Goal: Task Accomplishment & Management: Manage account settings

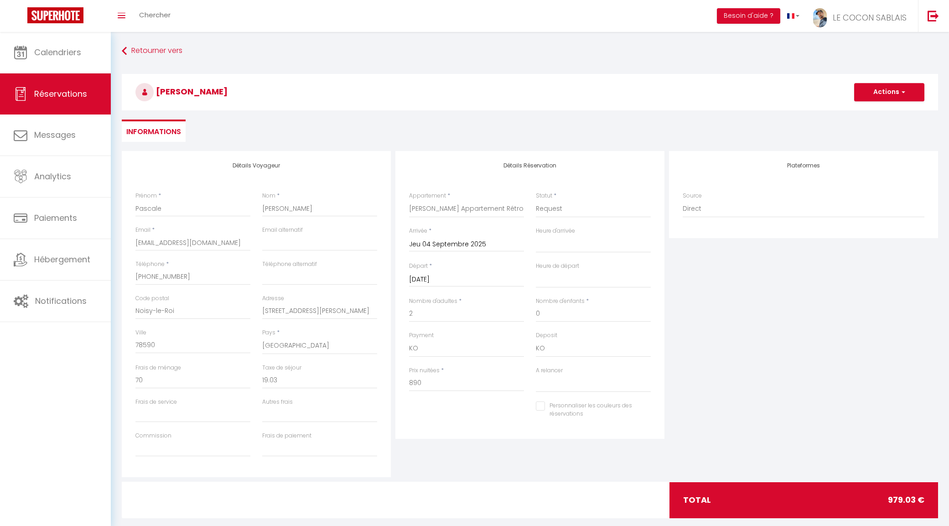
select select "43012"
select select "4"
select select
select select "10"
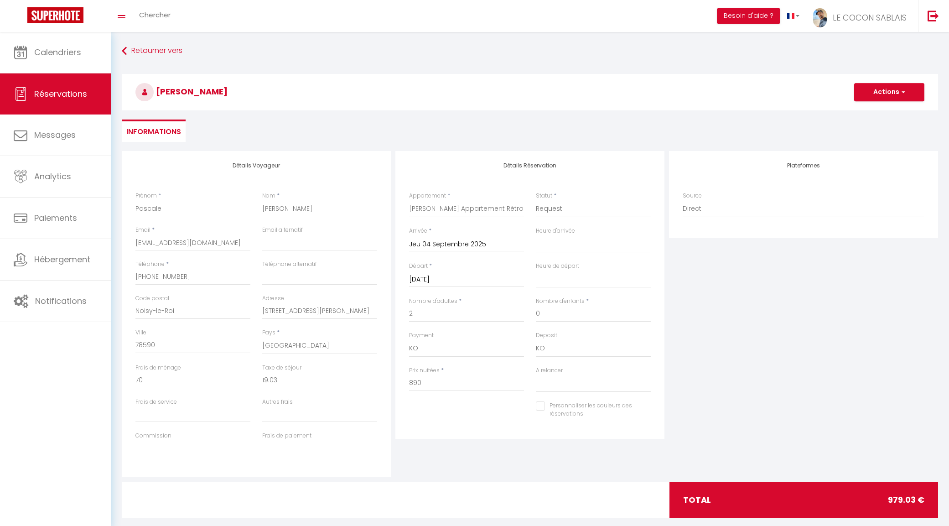
select select "14"
select select
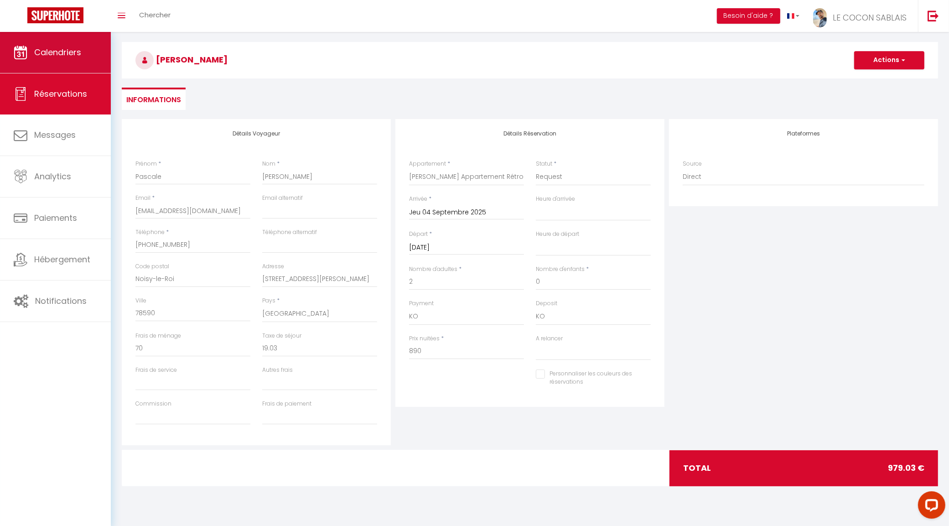
click at [69, 55] on span "Calendriers" at bounding box center [57, 52] width 47 height 11
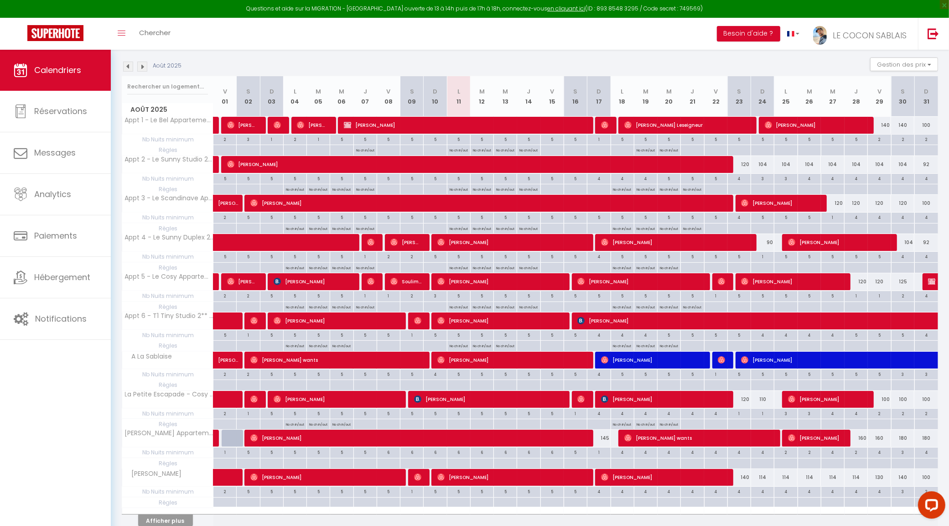
scroll to position [176, 0]
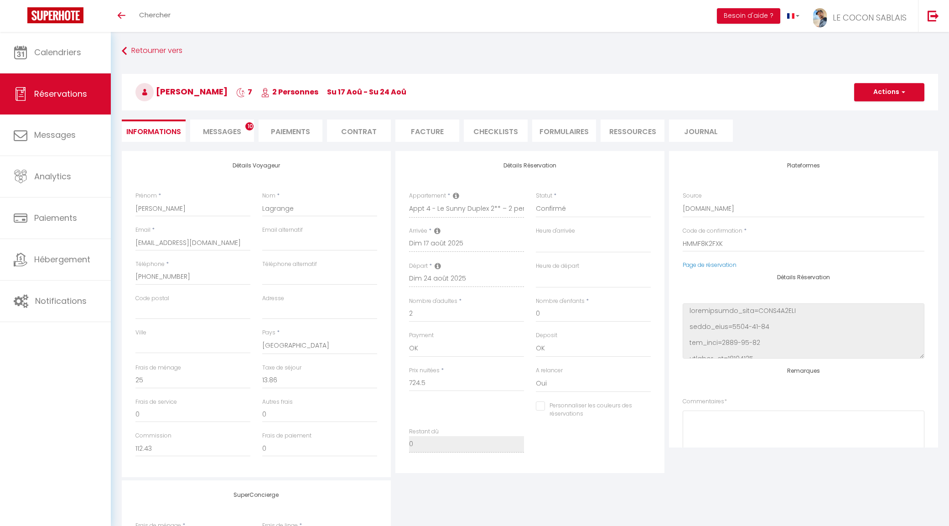
click at [225, 129] on span "Messages" at bounding box center [222, 131] width 38 height 10
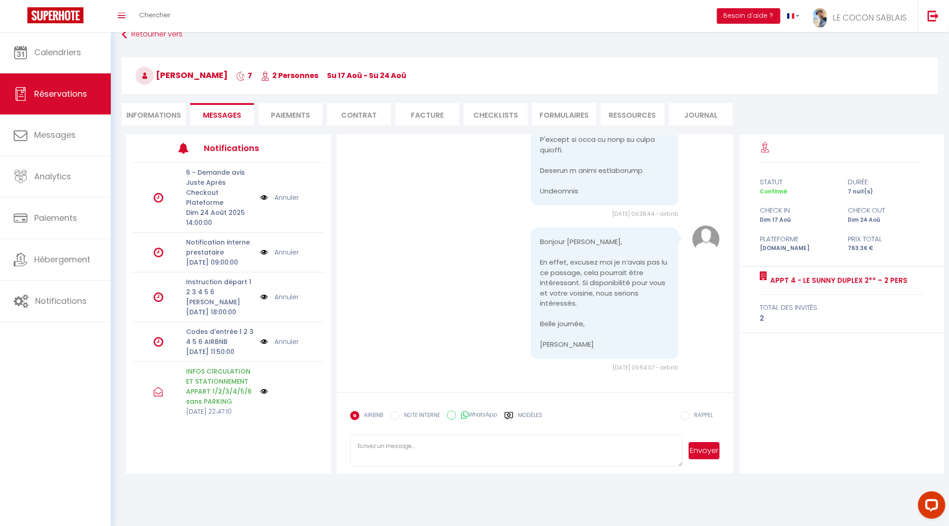
scroll to position [32, 0]
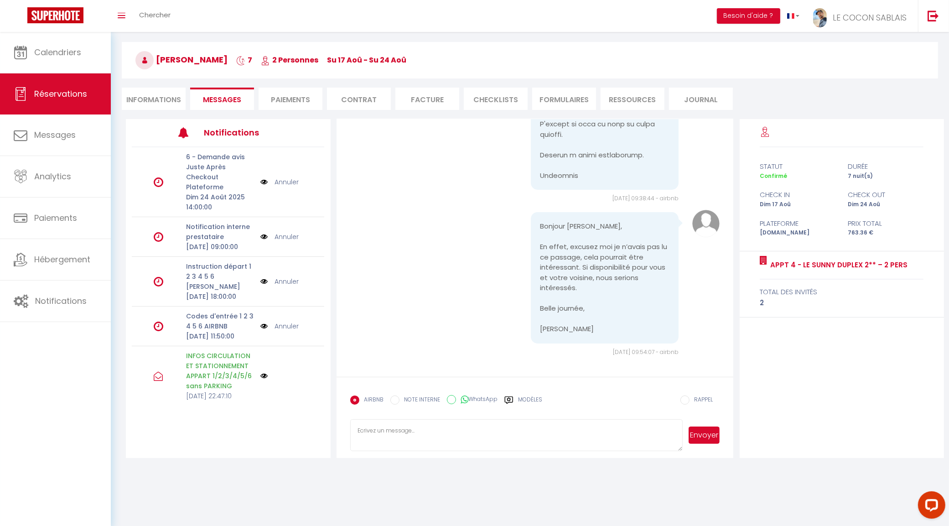
click at [454, 433] on textarea at bounding box center [516, 435] width 333 height 32
click at [78, 56] on span "Calendriers" at bounding box center [57, 52] width 47 height 11
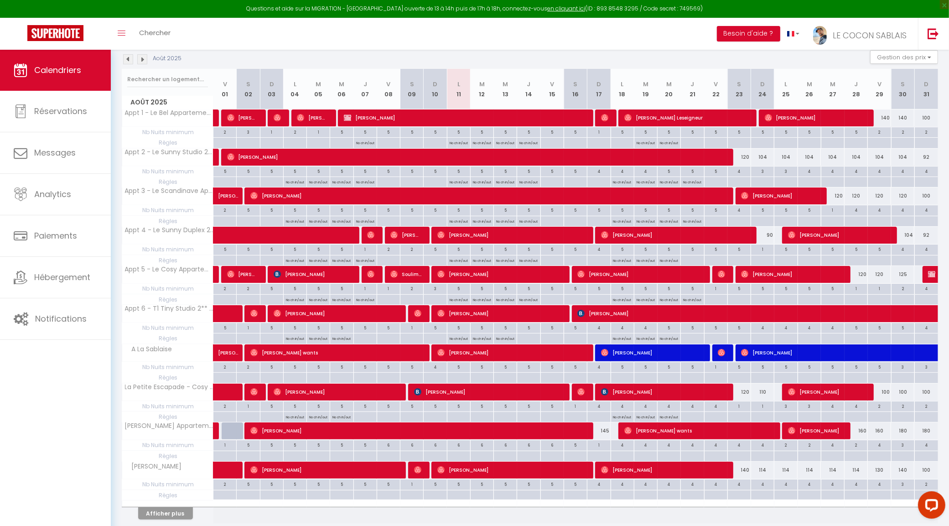
scroll to position [176, 0]
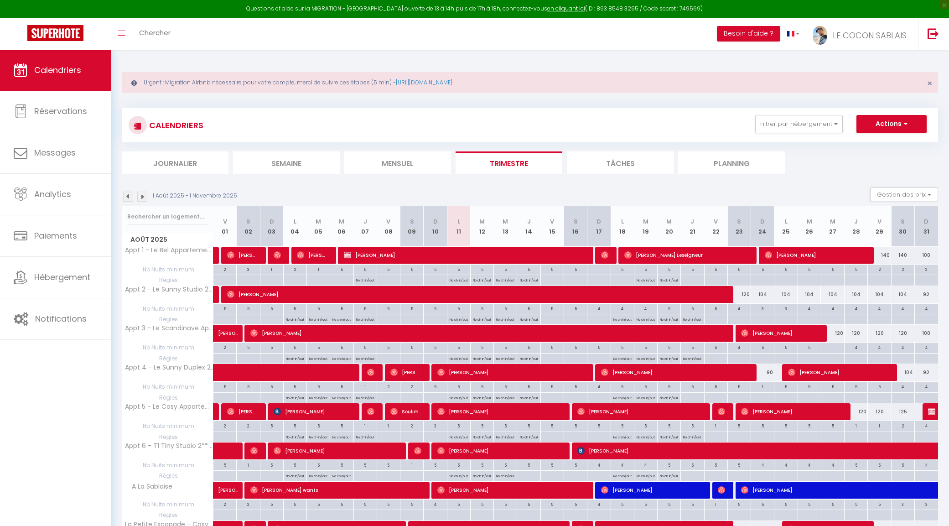
select select "0"
select select "19657"
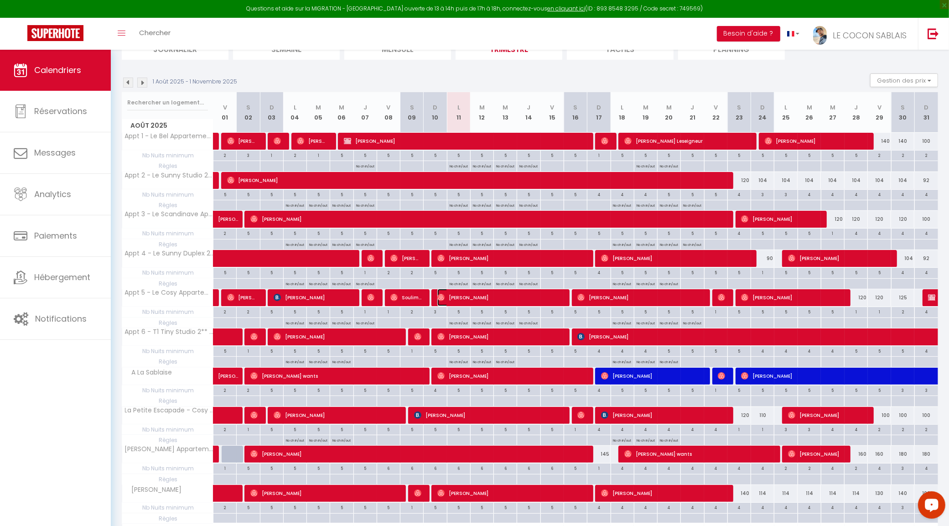
click at [543, 298] on span "[PERSON_NAME]" at bounding box center [499, 297] width 124 height 17
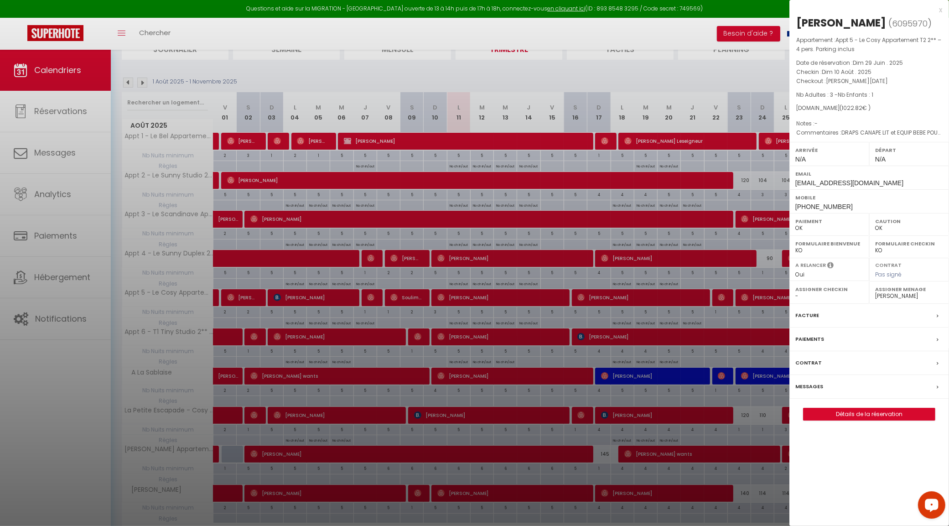
drag, startPoint x: 941, startPoint y: 9, endPoint x: 933, endPoint y: 15, distance: 9.5
click at [940, 9] on div "x" at bounding box center [865, 10] width 153 height 11
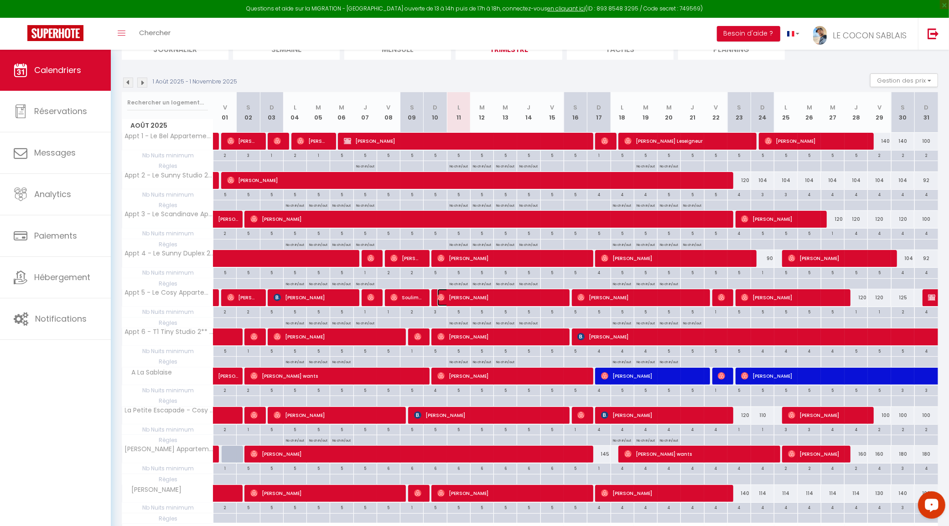
click at [493, 299] on span "[PERSON_NAME]" at bounding box center [499, 297] width 124 height 17
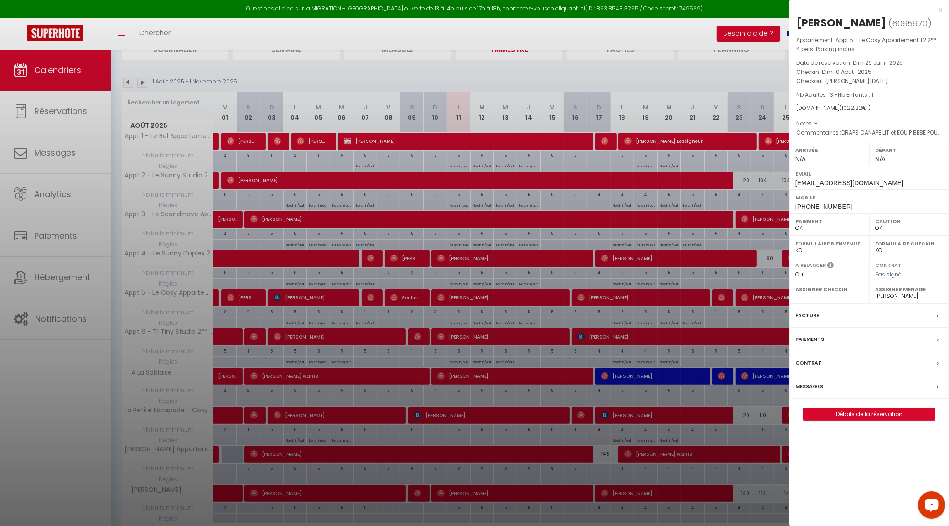
click at [477, 342] on div at bounding box center [474, 263] width 949 height 526
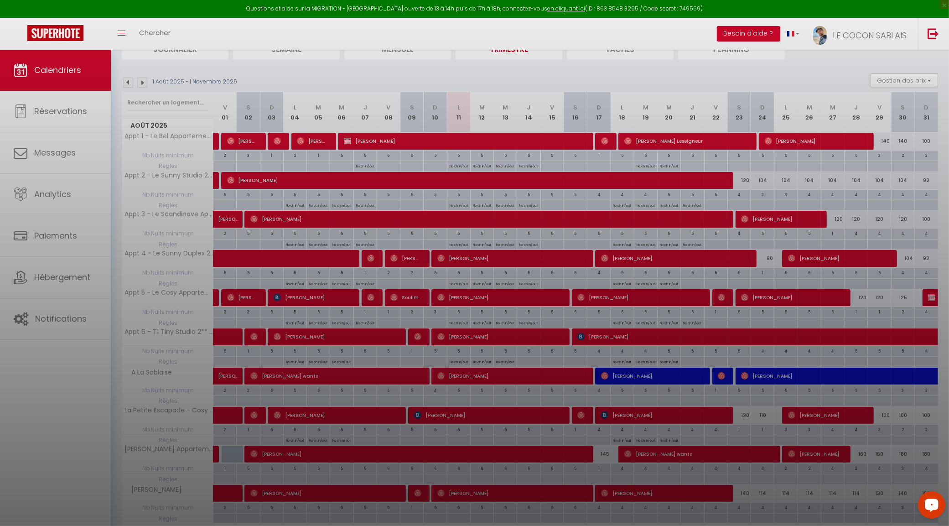
click at [477, 338] on div at bounding box center [474, 263] width 949 height 526
click at [477, 336] on div at bounding box center [474, 263] width 949 height 526
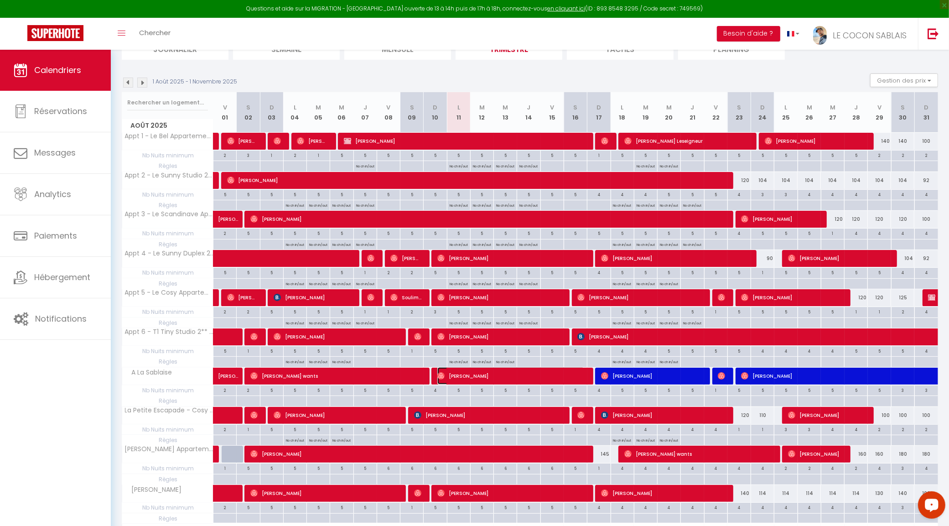
click at [484, 377] on span "[PERSON_NAME]" at bounding box center [510, 375] width 147 height 17
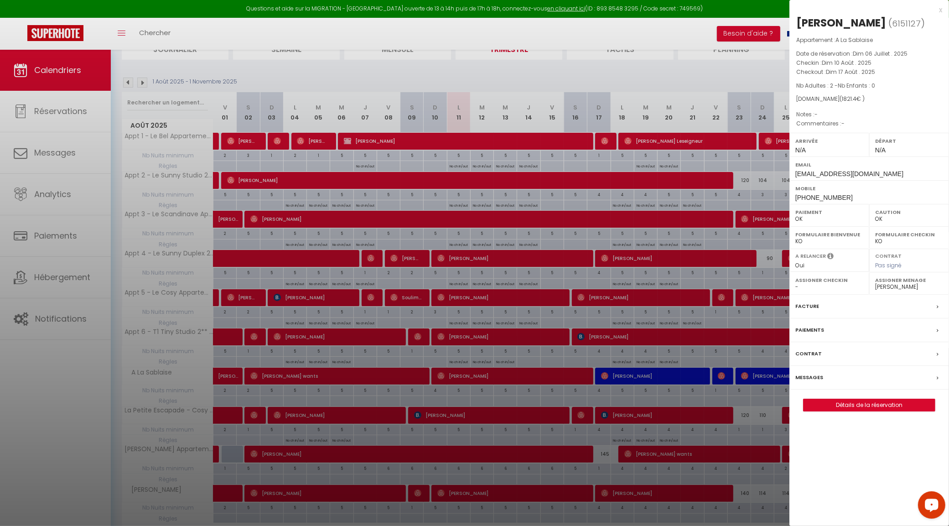
click at [942, 8] on div "x [PERSON_NAME] ( 6151127 ) Appartement : A La Sablaise Date de réservation : […" at bounding box center [869, 212] width 160 height 425
click at [544, 412] on div at bounding box center [474, 263] width 949 height 526
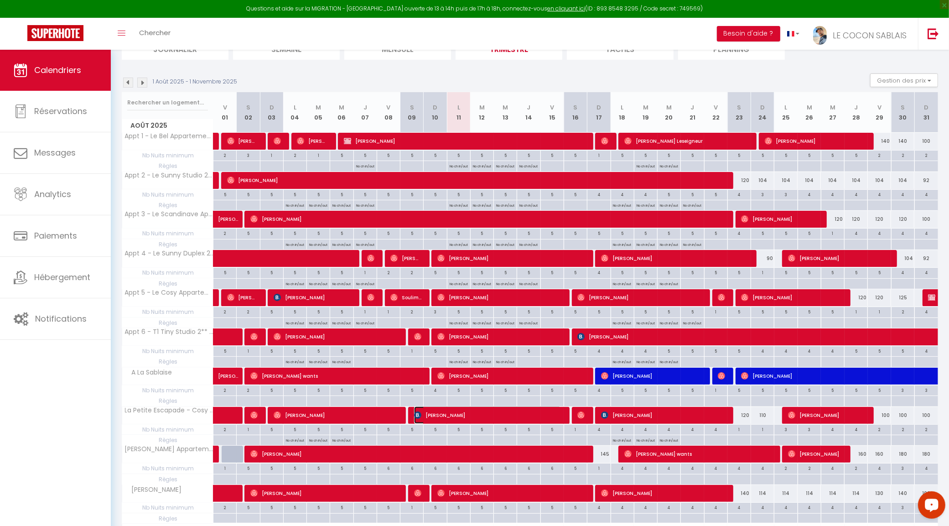
click at [502, 415] on span "[PERSON_NAME]" at bounding box center [487, 414] width 147 height 17
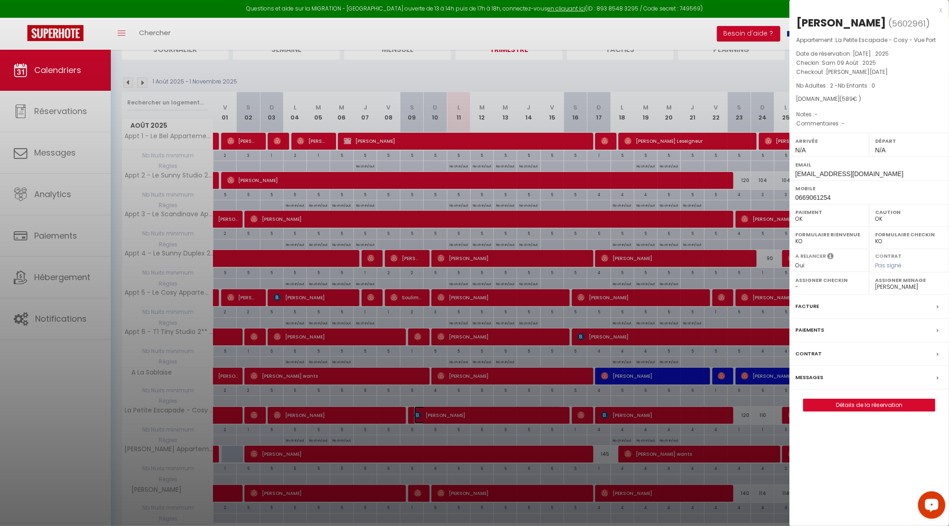
select select "KO"
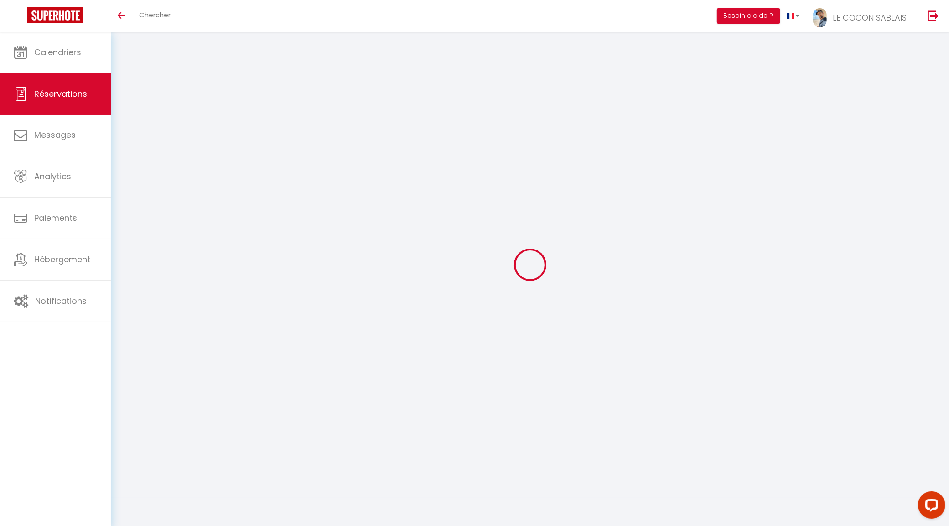
select select
checkbox input "false"
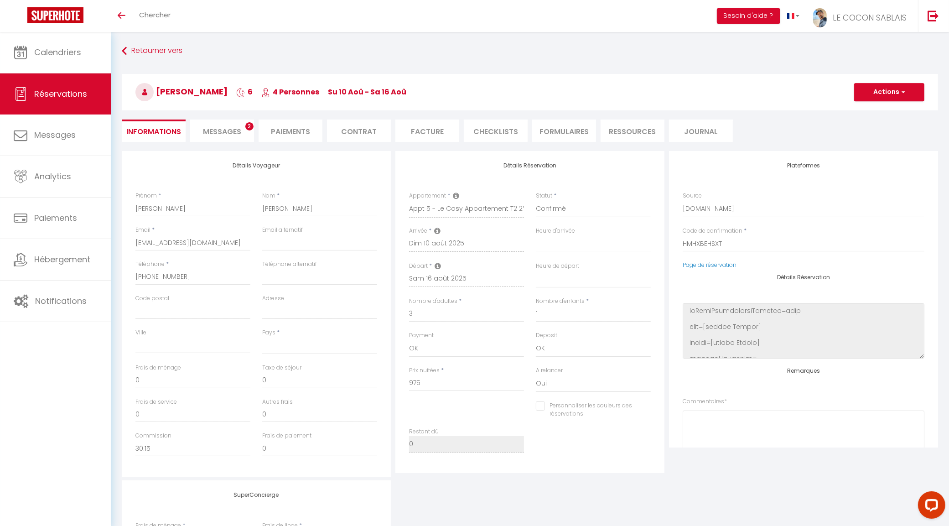
select select
checkbox input "false"
type textarea "DRAPS CANAPE LIT et EQUIP BEBE POUSSETTE NOTAMMENT + Mettre bière stp (elles so…"
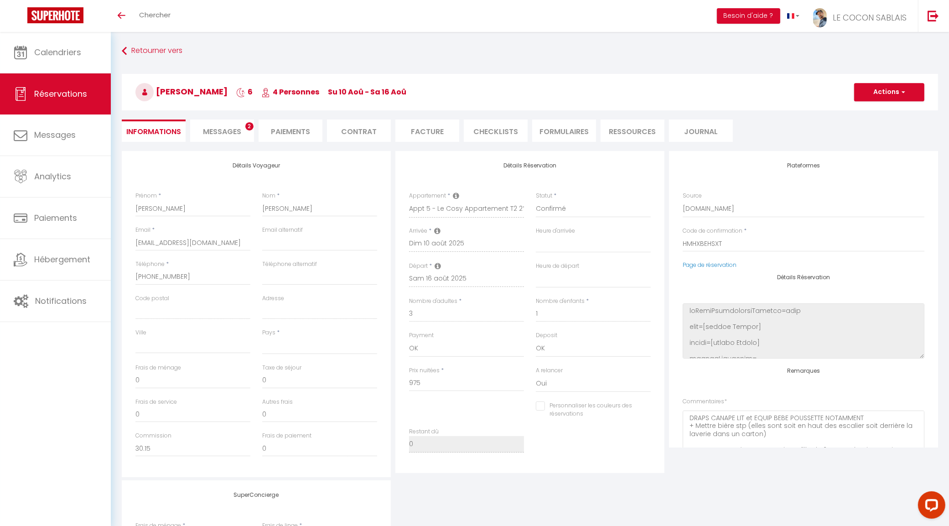
select select
type input "30"
type input "17.82"
select select
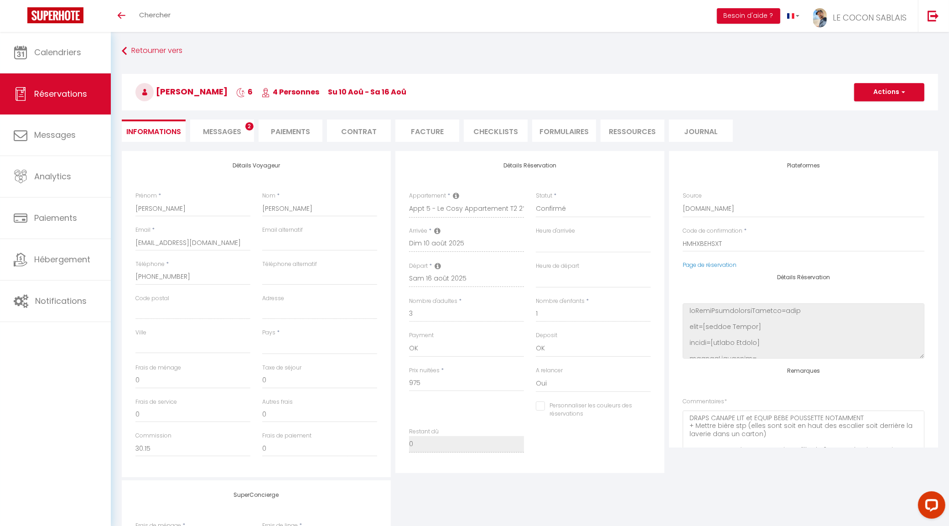
checkbox input "false"
select select
checkbox input "false"
select select
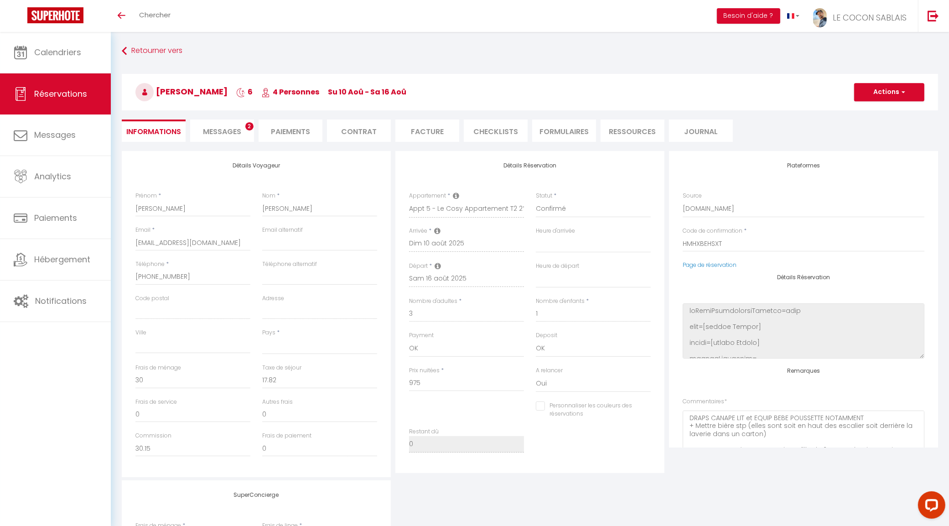
click at [224, 127] on span "Messages" at bounding box center [222, 131] width 38 height 10
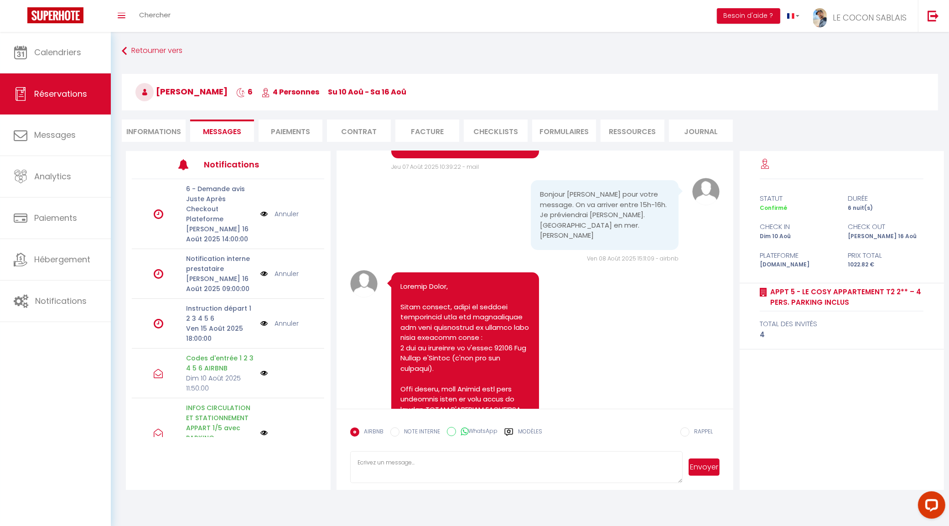
scroll to position [4844, 0]
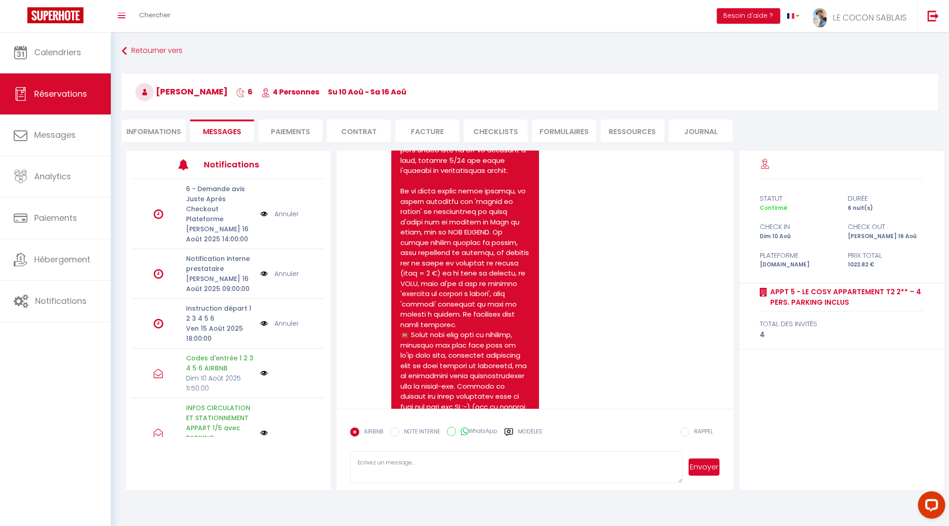
click at [154, 129] on li "Informations" at bounding box center [154, 130] width 64 height 22
select select
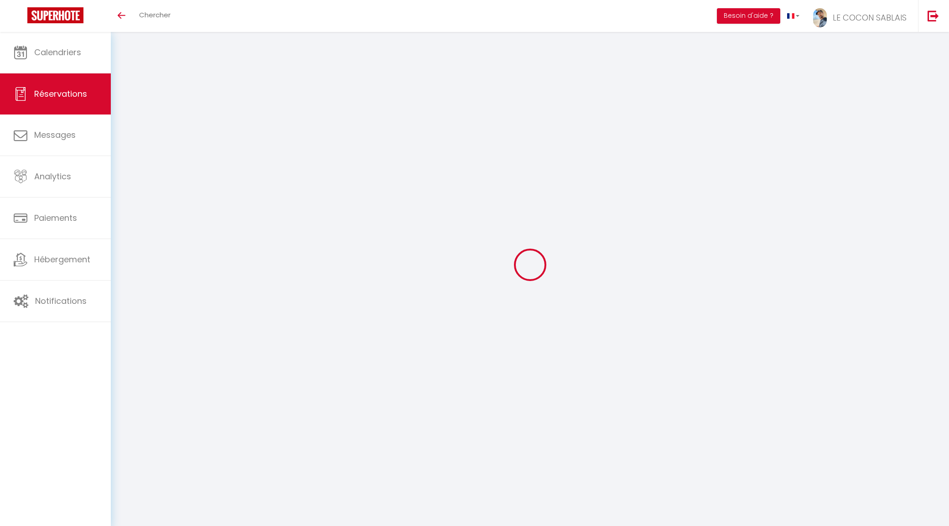
select select
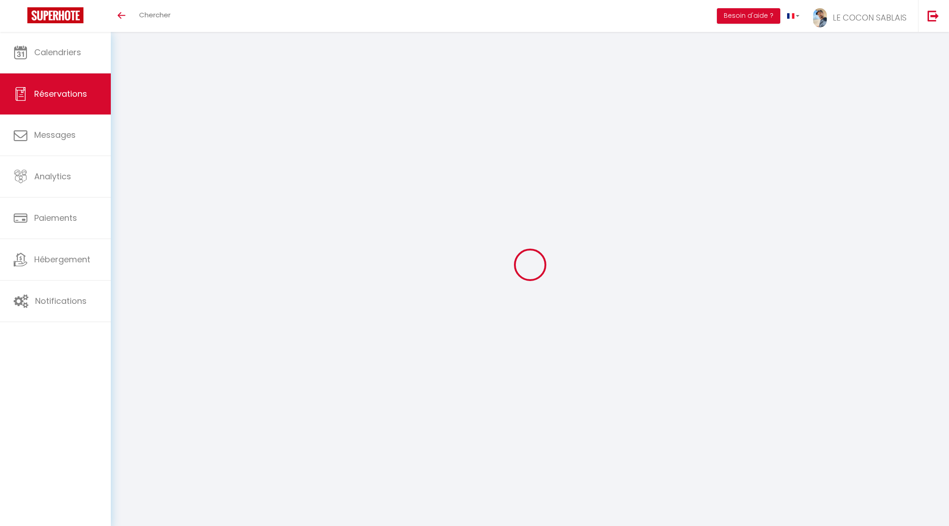
select select
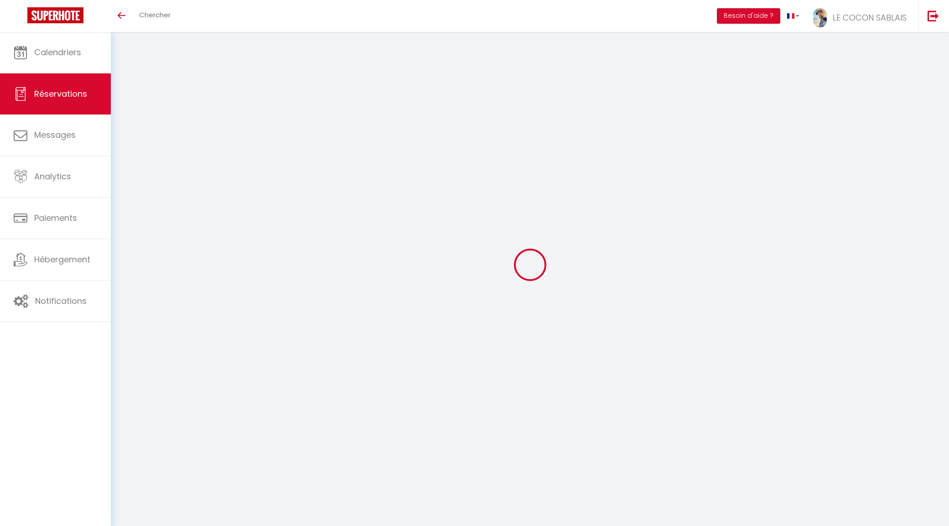
checkbox input "false"
select select
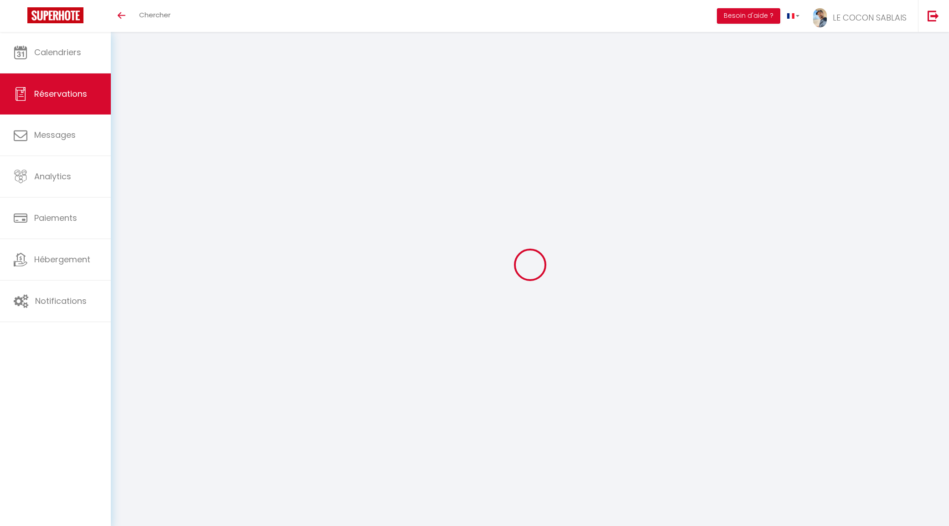
select select
checkbox input "false"
select select
type input "[PERSON_NAME]"
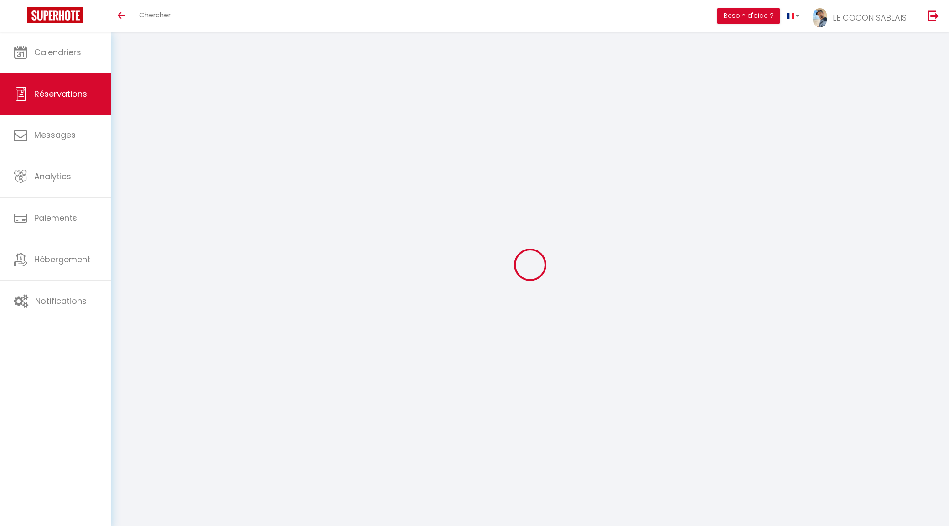
type input "Bagonneau"
type input "[EMAIL_ADDRESS][DOMAIN_NAME]"
type input "[PHONE_NUMBER]"
select select
type input "63.35"
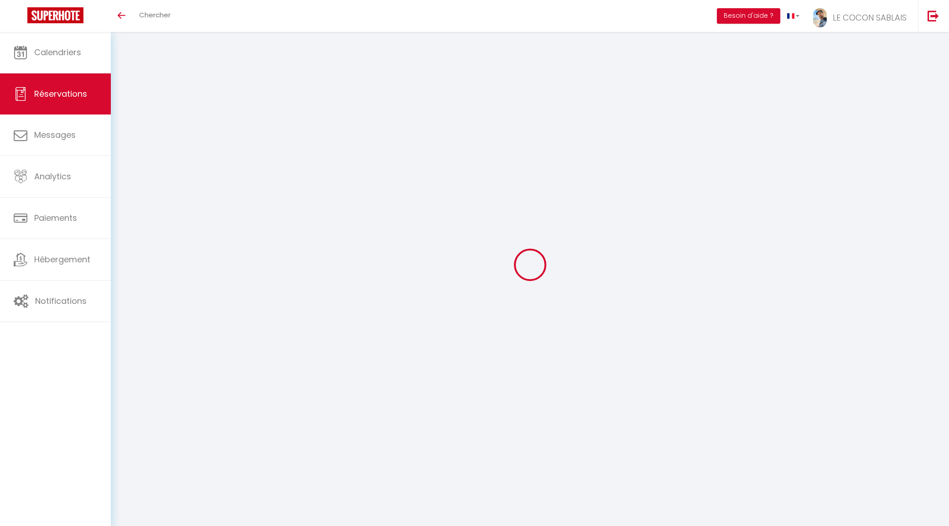
select select "69018"
select select "1"
select select
type input "2"
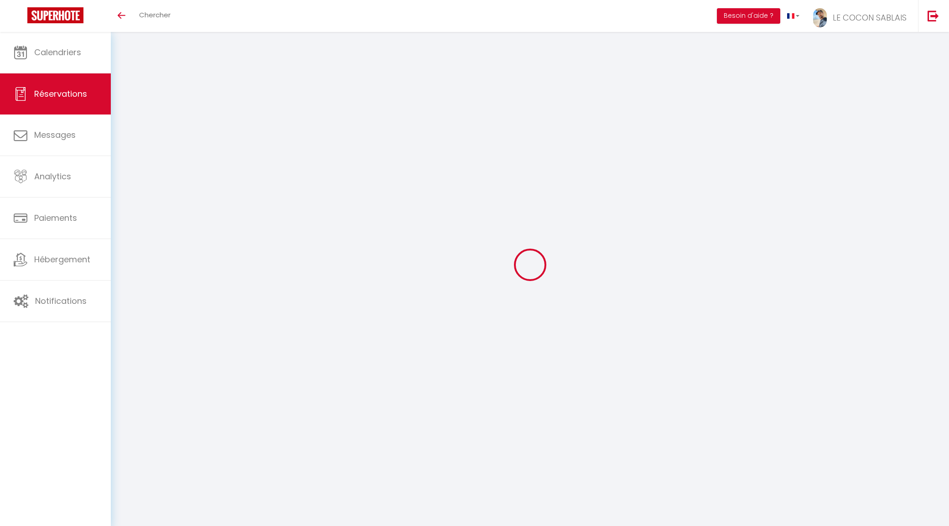
select select "12"
select select
type input "1724.8"
checkbox input "true"
type input "0"
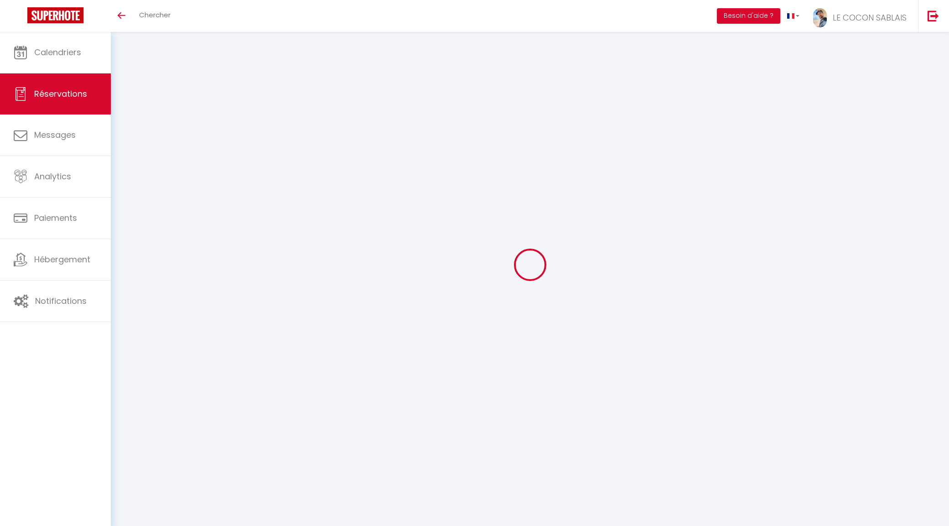
select select "1"
type input "35"
type input "0"
select select
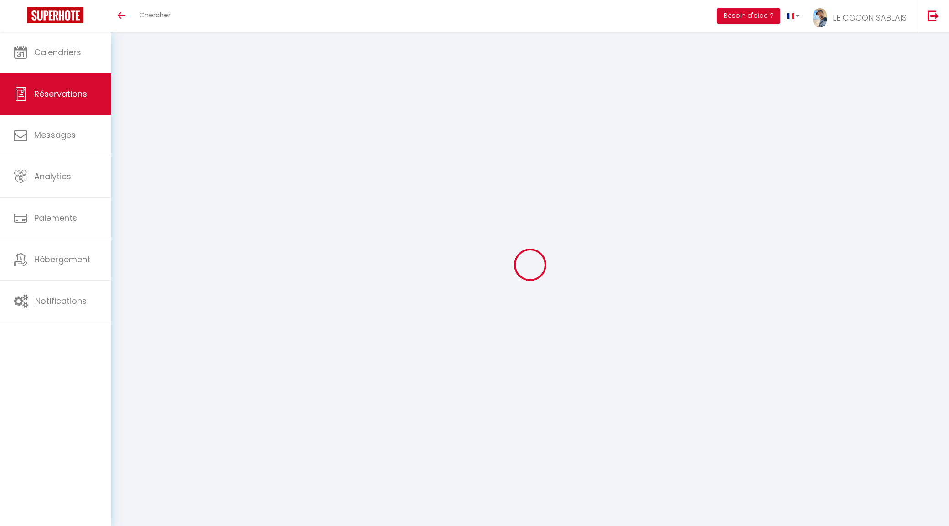
select select
select select "15"
checkbox input "true"
select select
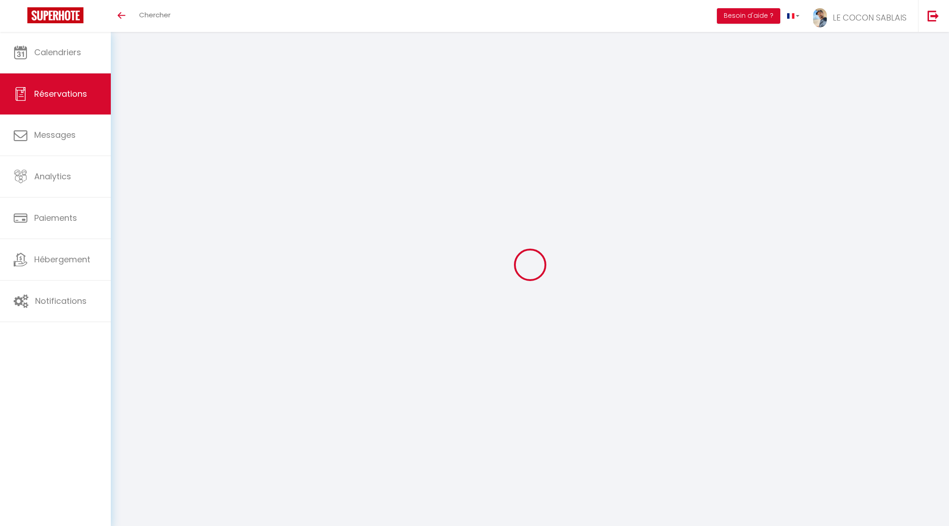
select select
checkbox input "true"
select select
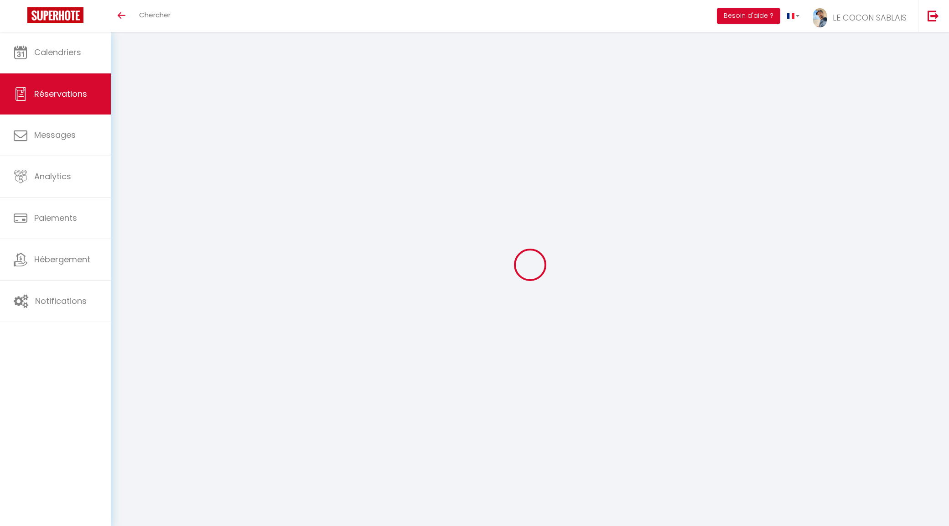
select select
checkbox input "true"
select select
type input "35"
type input "61.6"
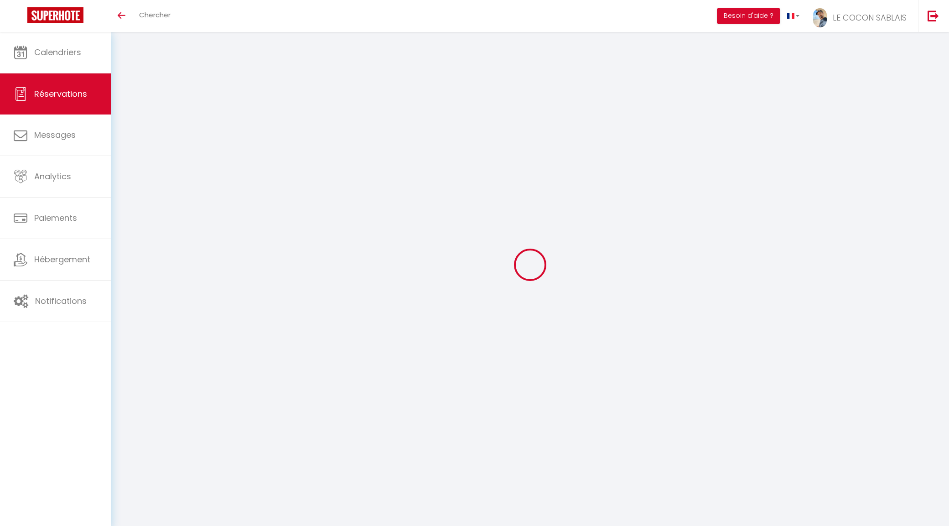
select select
checkbox input "true"
select select
checkbox input "true"
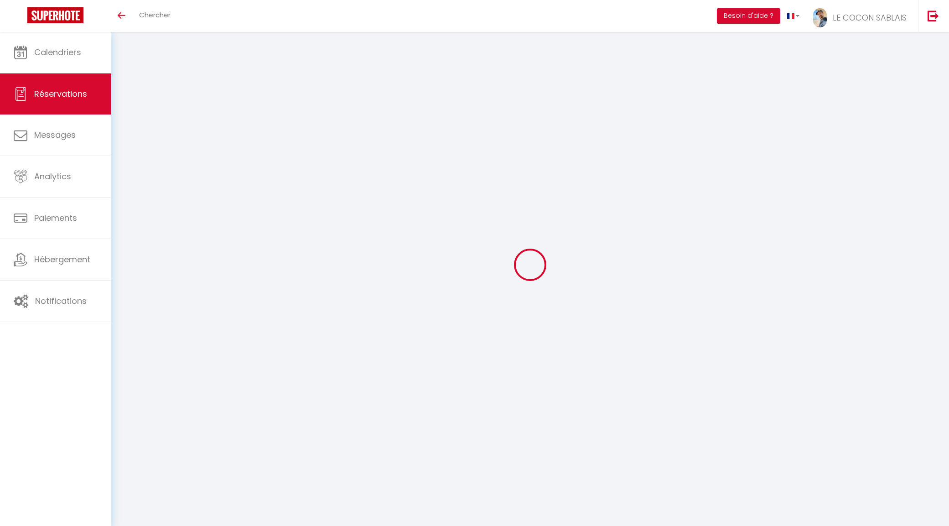
select select
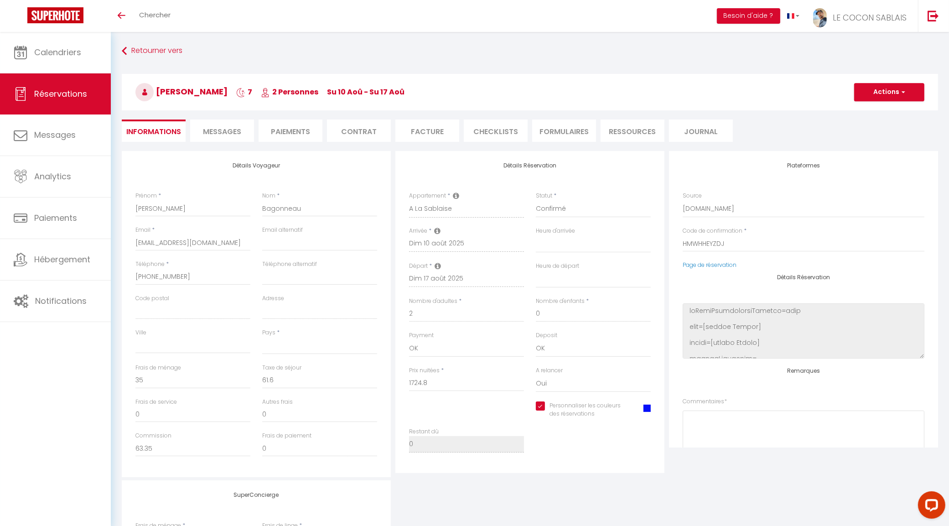
click at [236, 130] on span "Messages" at bounding box center [222, 131] width 38 height 10
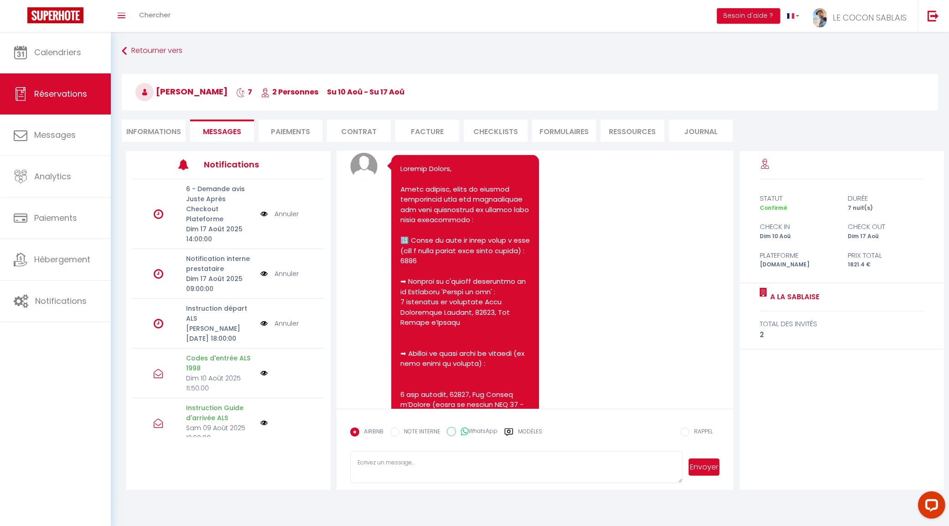
scroll to position [2412, 0]
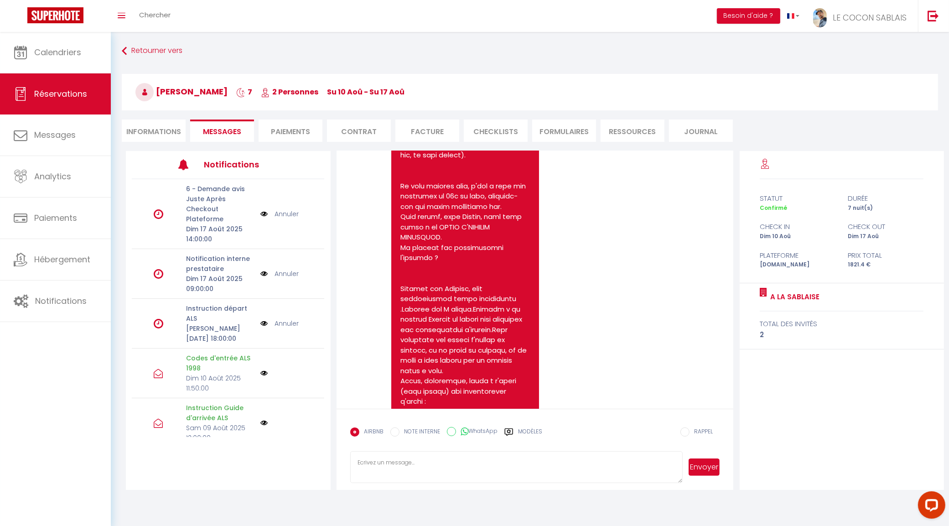
drag, startPoint x: 728, startPoint y: 169, endPoint x: 694, endPoint y: 286, distance: 122.1
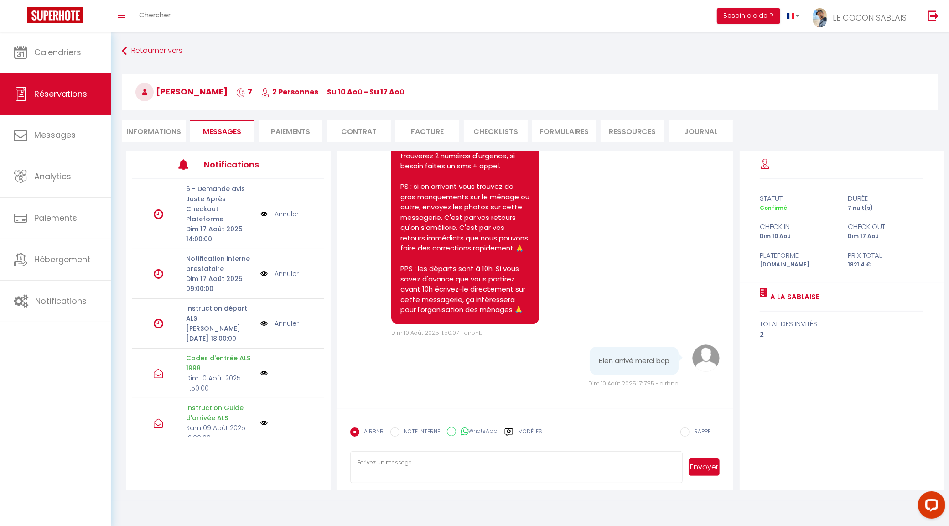
scroll to position [3919, 0]
